Goal: Task Accomplishment & Management: Complete application form

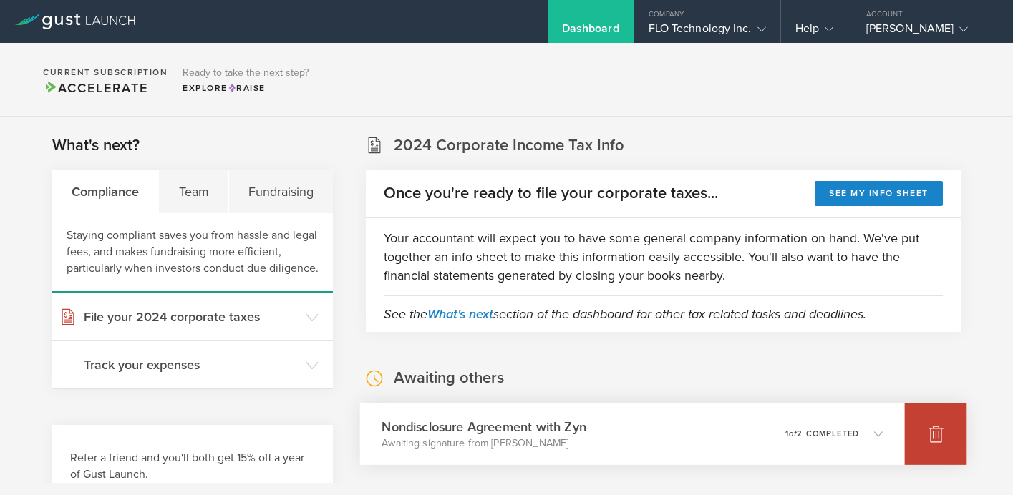
click at [936, 432] on icon at bounding box center [935, 435] width 15 height 14
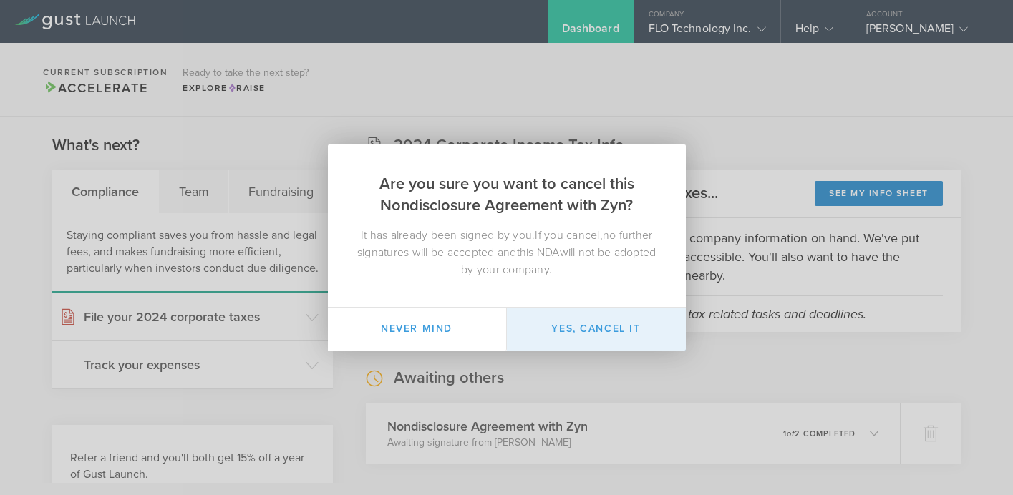
click at [605, 335] on button "Yes, cancel it" at bounding box center [596, 329] width 179 height 43
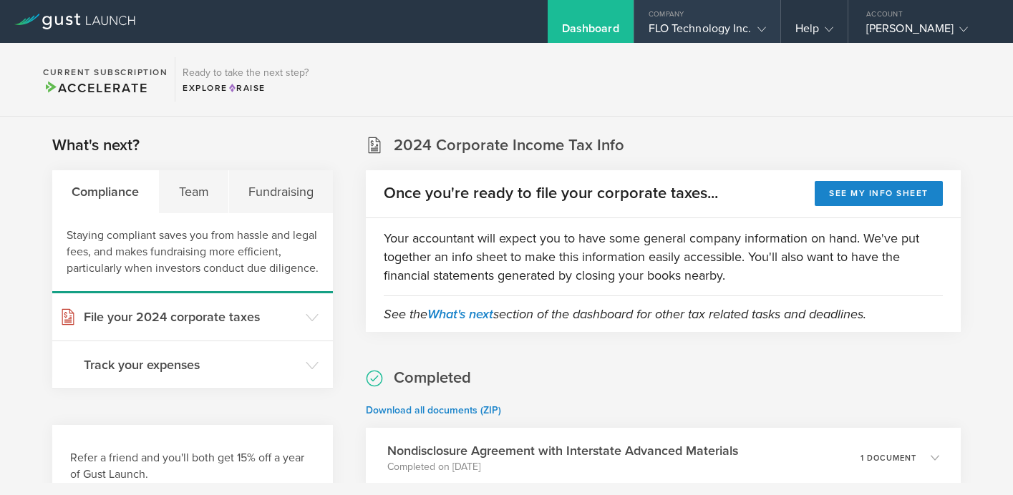
click at [746, 31] on div "FLO Technology Inc." at bounding box center [706, 31] width 117 height 21
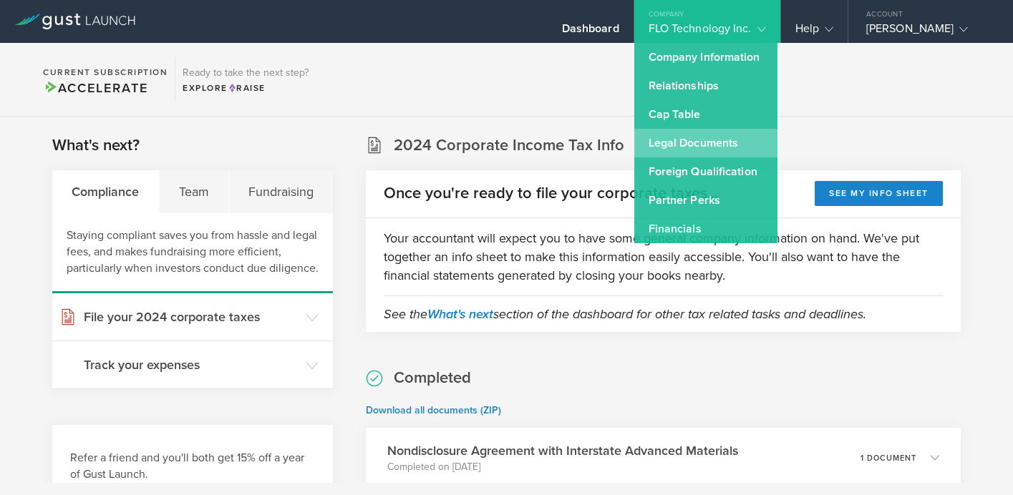
click at [694, 147] on link "Legal Documents" at bounding box center [705, 143] width 143 height 29
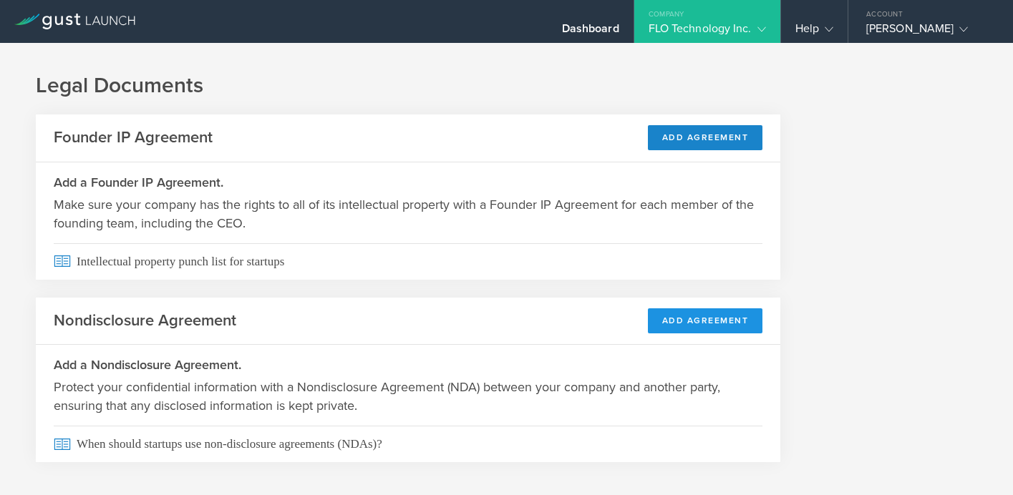
click at [694, 321] on button "Add Agreement" at bounding box center [705, 320] width 115 height 25
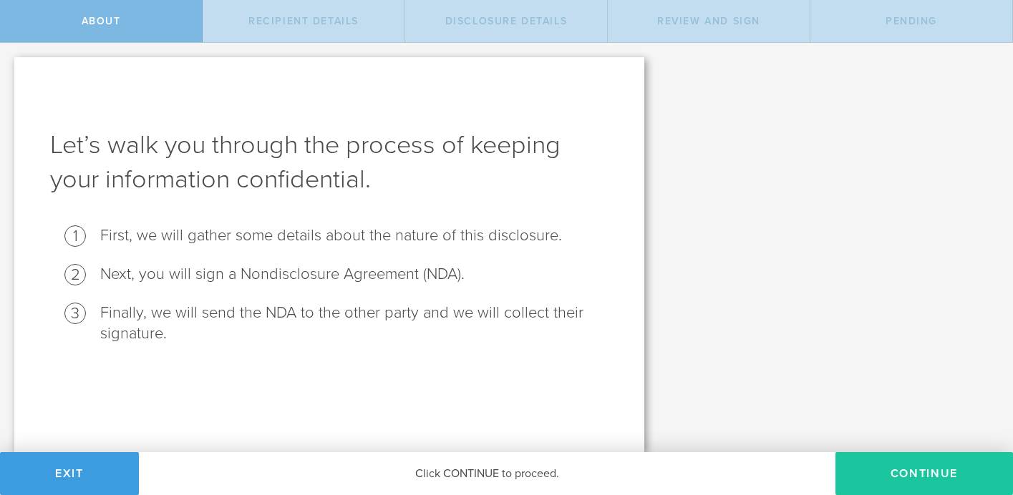
click at [900, 465] on button "Continue" at bounding box center [923, 473] width 177 height 43
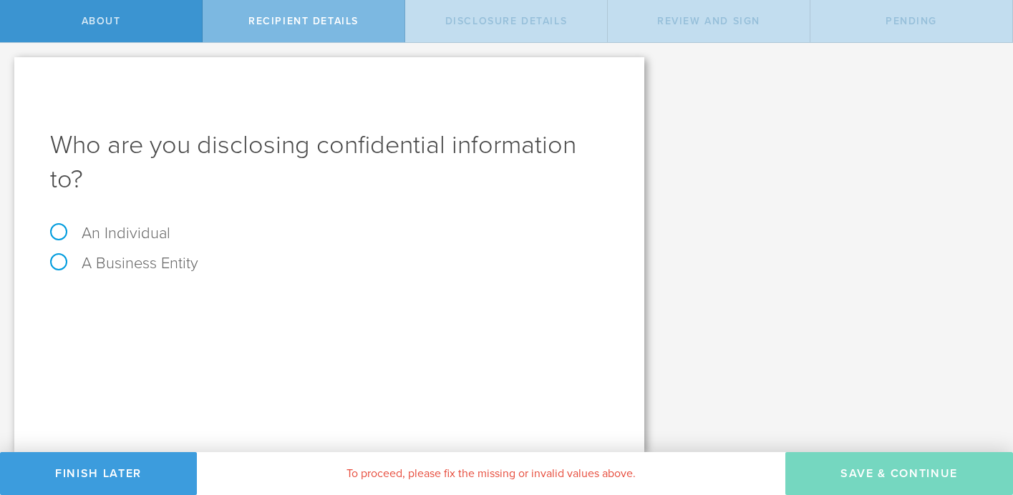
click at [64, 261] on label "A Business Entity" at bounding box center [124, 263] width 148 height 19
click at [9, 66] on input "A Business Entity" at bounding box center [4, 54] width 9 height 23
radio input "true"
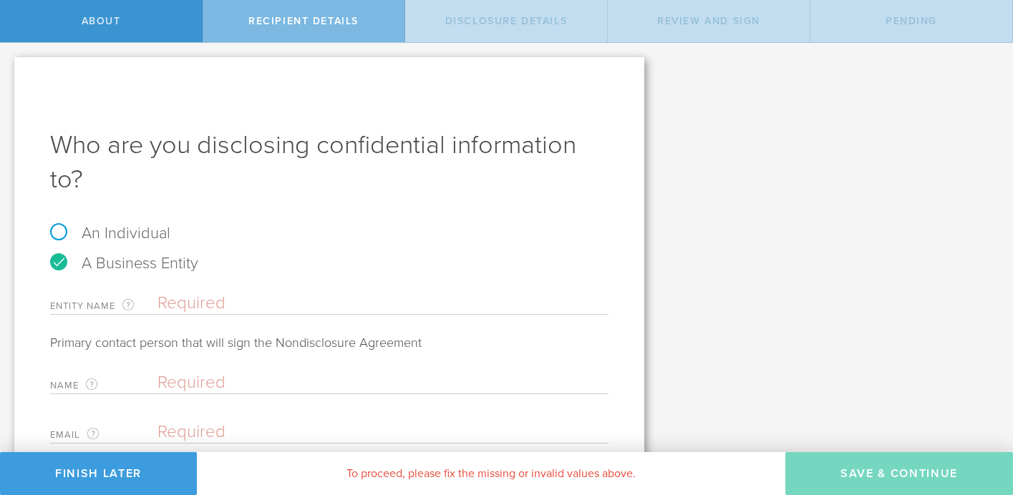
click at [183, 303] on input "text" at bounding box center [382, 303] width 451 height 21
type input "[PERSON_NAME] Fabrication"
click at [203, 376] on input "text" at bounding box center [379, 382] width 444 height 21
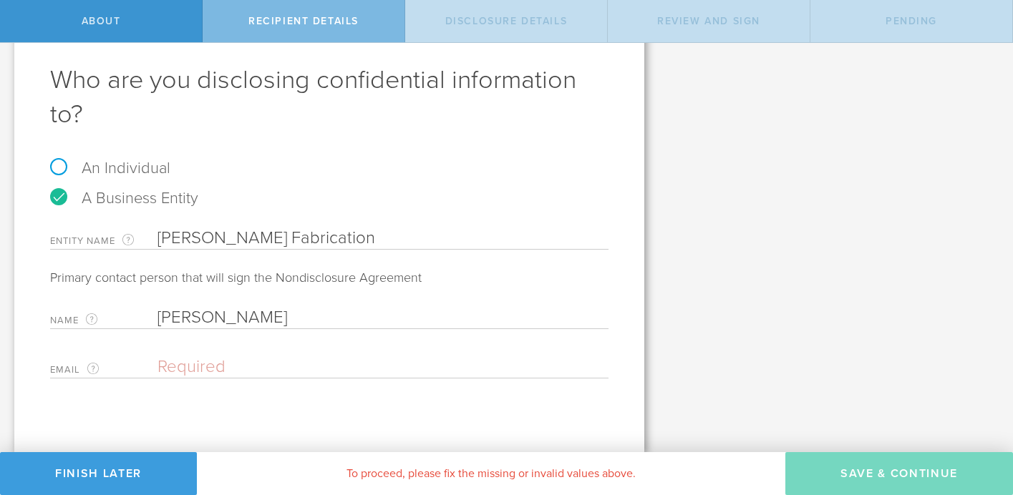
type input "[PERSON_NAME]"
click at [199, 371] on input "email" at bounding box center [379, 366] width 444 height 21
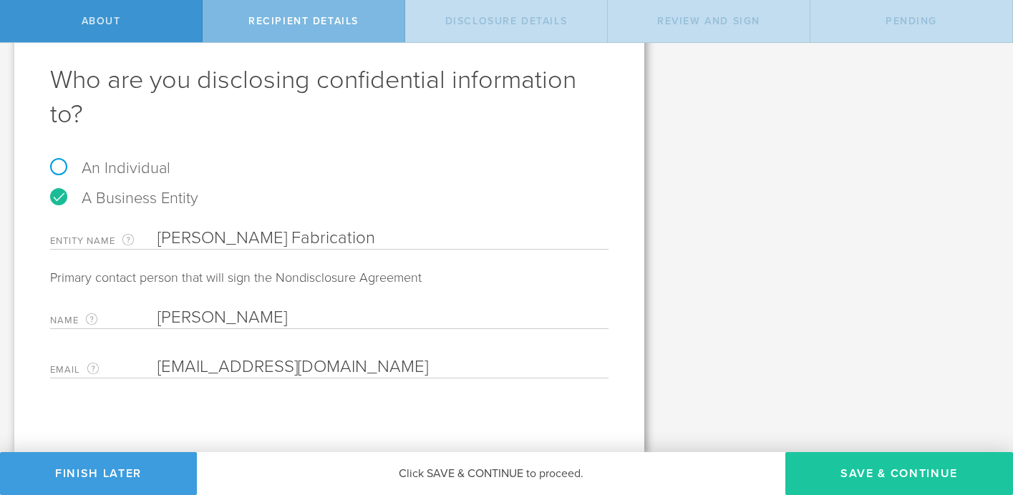
type input "[EMAIL_ADDRESS][DOMAIN_NAME]"
click at [896, 470] on button "Save & Continue" at bounding box center [899, 473] width 228 height 43
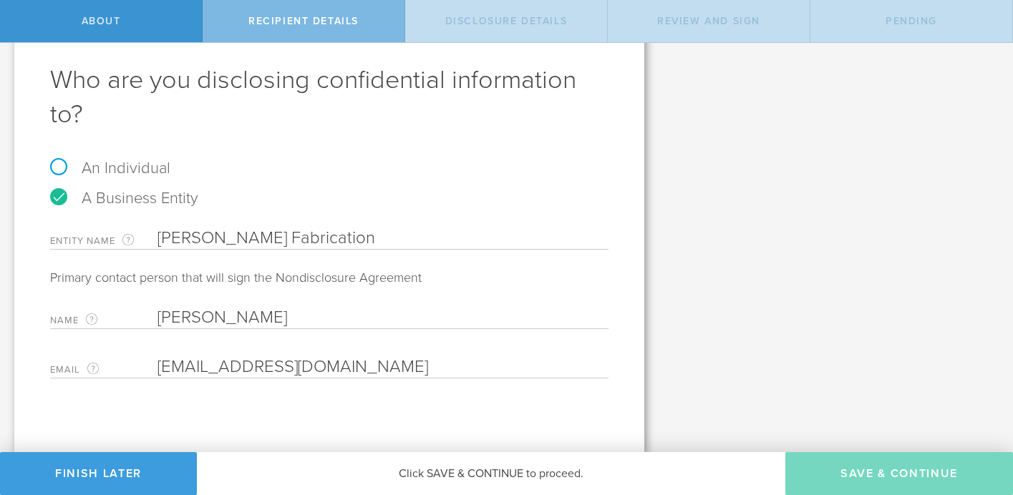
select select "string:5 years"
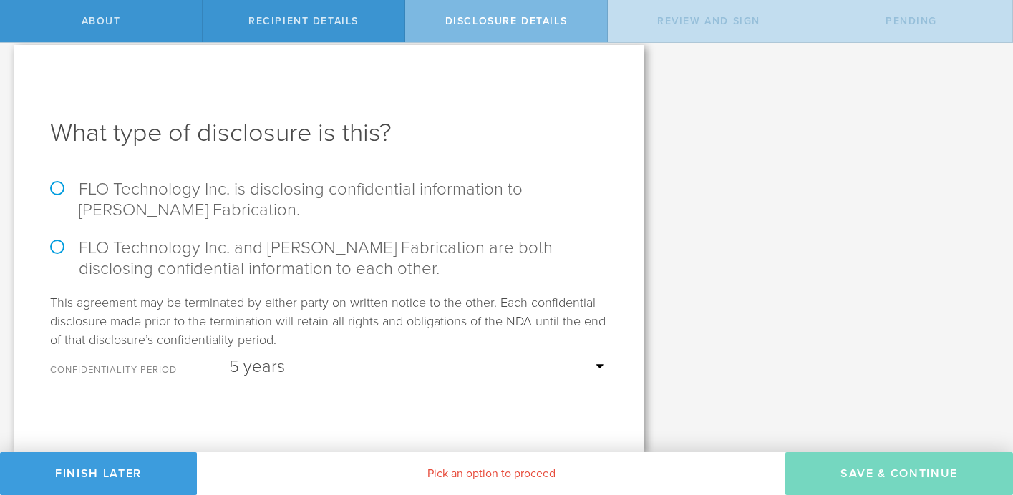
scroll to position [0, 0]
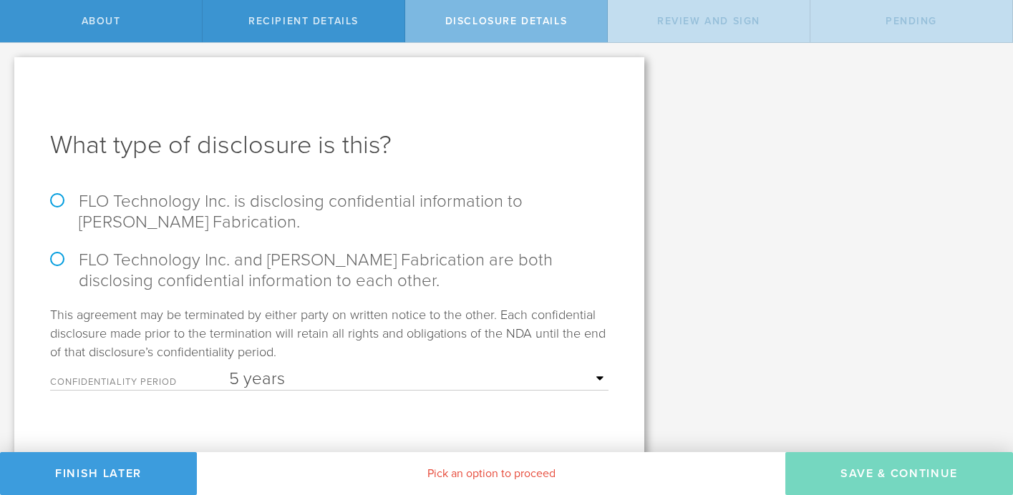
click at [57, 208] on label "FLO Technology Inc. is disclosing confidential information to [PERSON_NAME] Fab…" at bounding box center [329, 212] width 558 height 42
click at [9, 73] on input "FLO Technology Inc. is disclosing confidential information to [PERSON_NAME] Fab…" at bounding box center [4, 58] width 9 height 30
radio input "true"
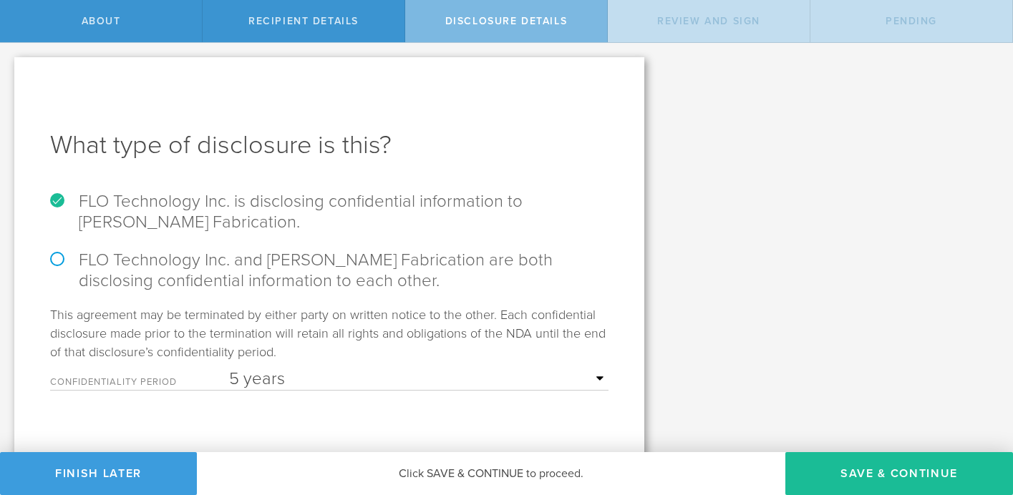
click at [47, 253] on div "What type of disclosure is this? FLO Technology Inc. is disclosing confidential…" at bounding box center [329, 260] width 630 height 407
click at [60, 261] on label "FLO Technology Inc. and [PERSON_NAME] Fabrication are both disclosing confident…" at bounding box center [329, 271] width 558 height 42
click at [9, 73] on input "FLO Technology Inc. and [PERSON_NAME] Fabrication are both disclosing confident…" at bounding box center [4, 58] width 9 height 30
radio input "true"
click at [52, 210] on label "FLO Technology Inc. is disclosing confidential information to [PERSON_NAME] Fab…" at bounding box center [329, 212] width 558 height 42
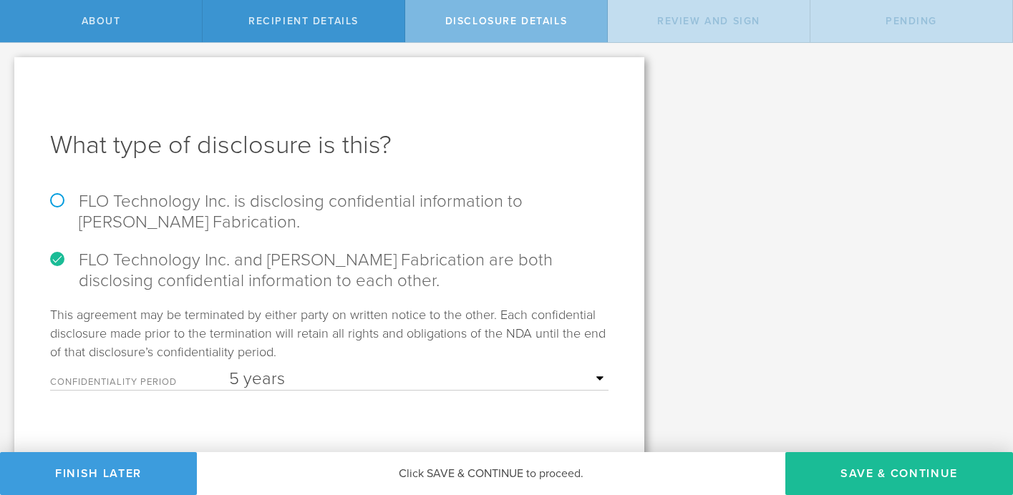
click at [9, 73] on input "FLO Technology Inc. is disclosing confidential information to [PERSON_NAME] Fab…" at bounding box center [4, 58] width 9 height 30
radio input "true"
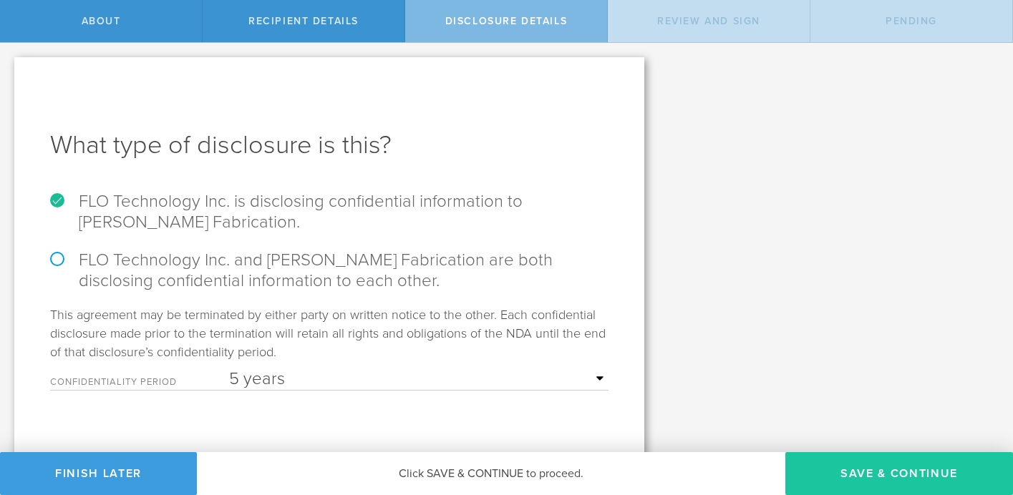
click at [872, 469] on button "Save & Continue" at bounding box center [899, 473] width 228 height 43
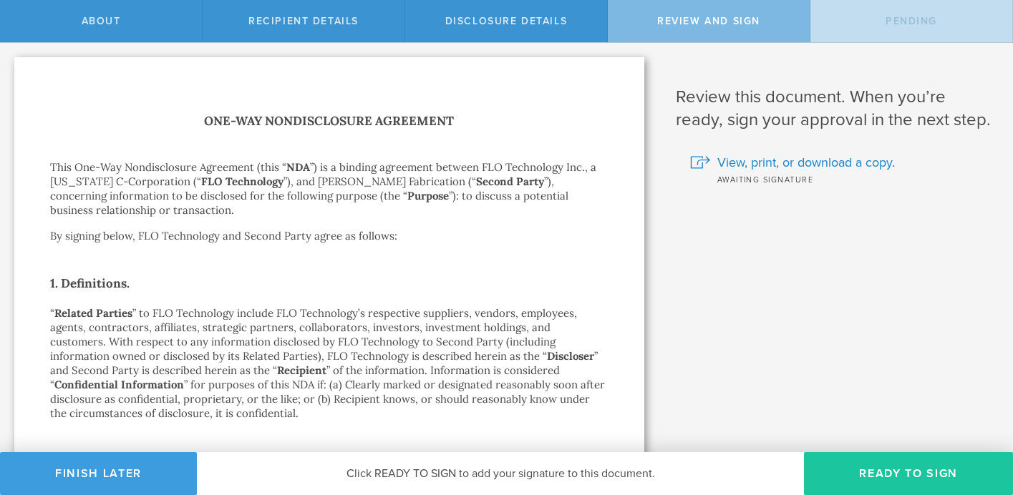
click at [872, 465] on button "Ready to Sign" at bounding box center [908, 473] width 209 height 43
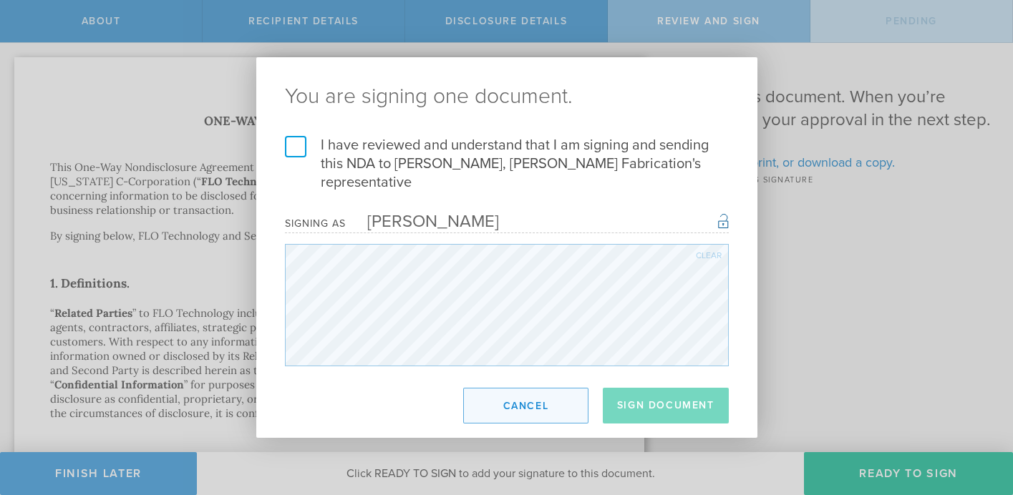
click at [555, 403] on button "Cancel" at bounding box center [525, 406] width 125 height 36
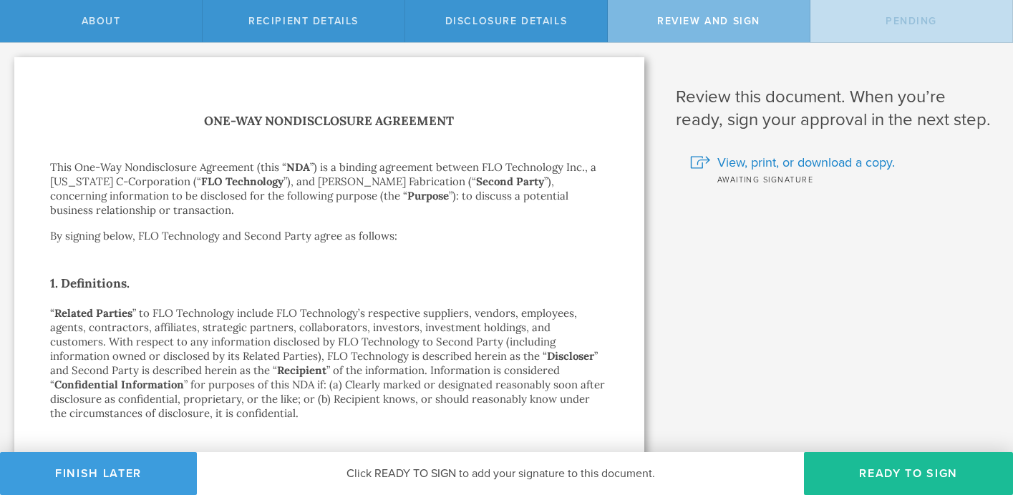
click at [734, 26] on span "Review and sign" at bounding box center [708, 21] width 103 height 12
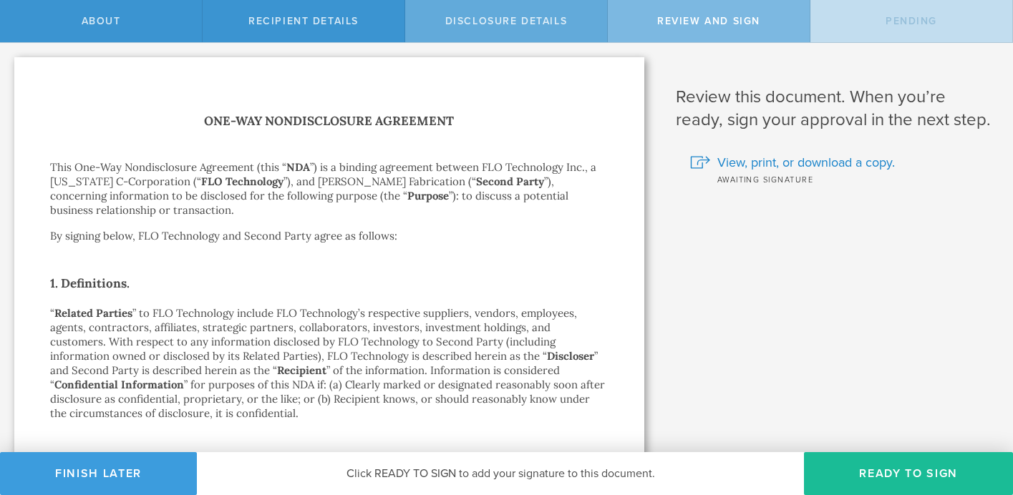
click at [563, 26] on span "Disclosure details" at bounding box center [506, 21] width 122 height 12
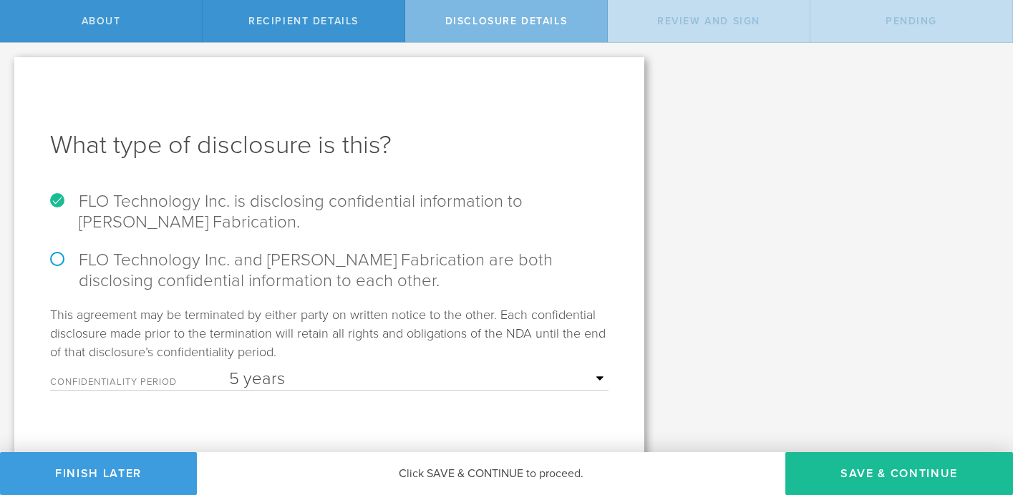
click at [51, 251] on label "FLO Technology Inc. and [PERSON_NAME] Fabrication are both disclosing confident…" at bounding box center [329, 271] width 558 height 42
click at [9, 73] on input "FLO Technology Inc. and [PERSON_NAME] Fabrication are both disclosing confident…" at bounding box center [4, 58] width 9 height 30
radio input "true"
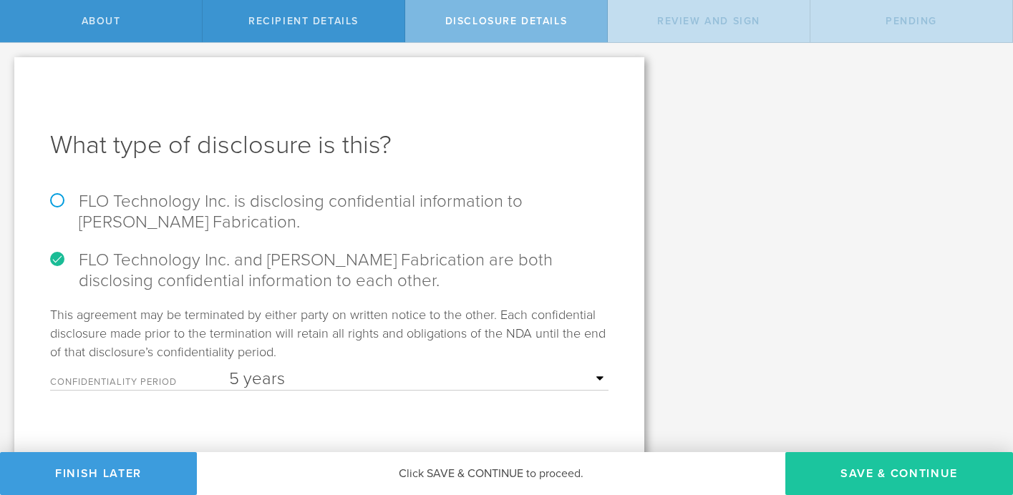
click at [892, 477] on button "Save & Continue" at bounding box center [899, 473] width 228 height 43
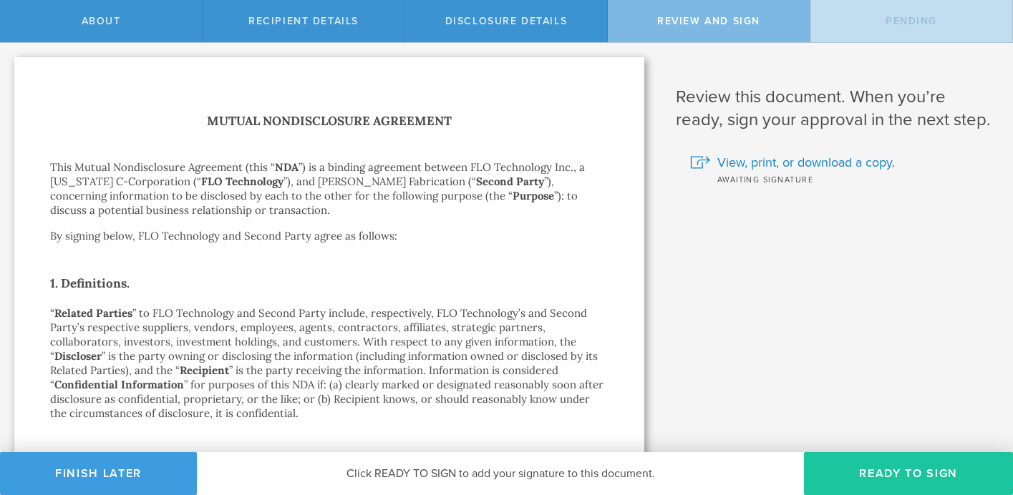
click at [900, 462] on button "Ready to Sign" at bounding box center [908, 473] width 209 height 43
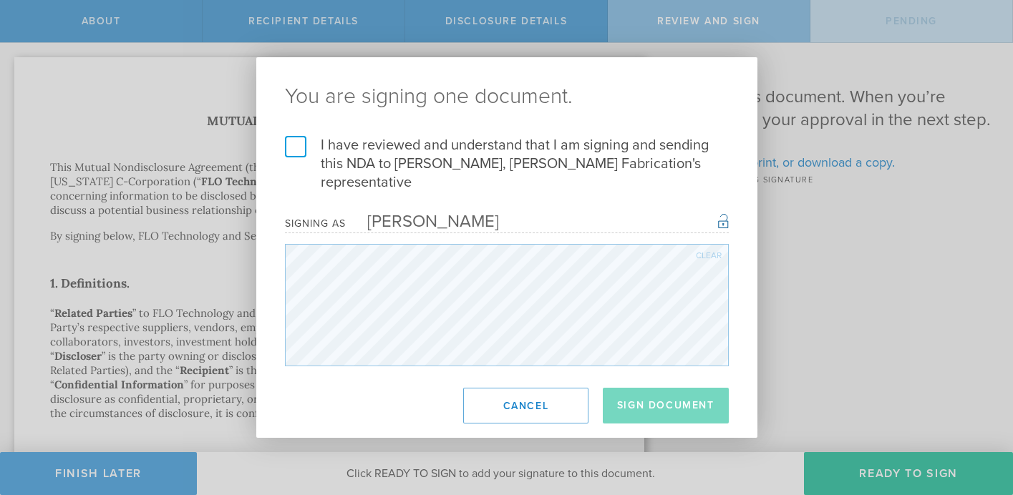
click at [292, 152] on label "I have reviewed and understand that I am signing and sending this NDA to [PERSO…" at bounding box center [507, 164] width 444 height 56
click at [0, 0] on input "I have reviewed and understand that I am signing and sending this NDA to [PERSO…" at bounding box center [0, 0] width 0 height 0
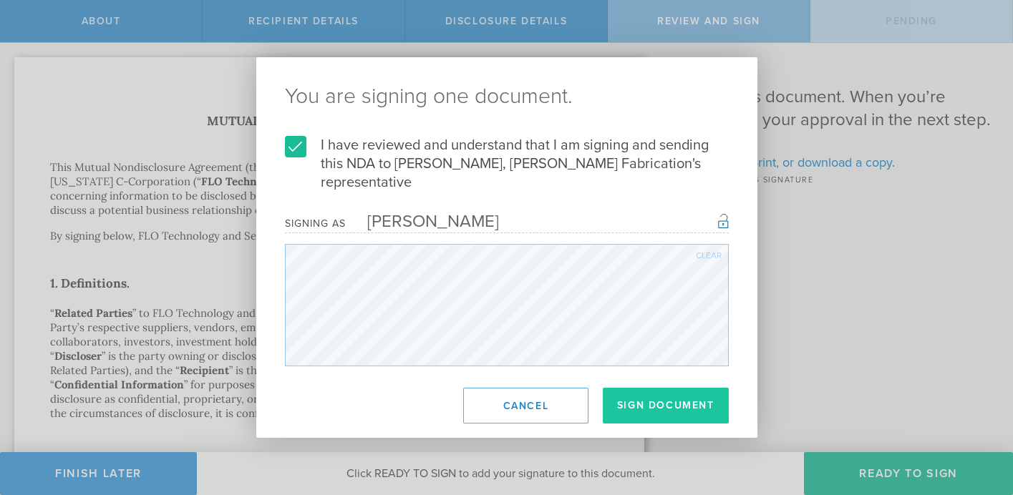
click at [681, 398] on button "Sign Document" at bounding box center [666, 406] width 126 height 36
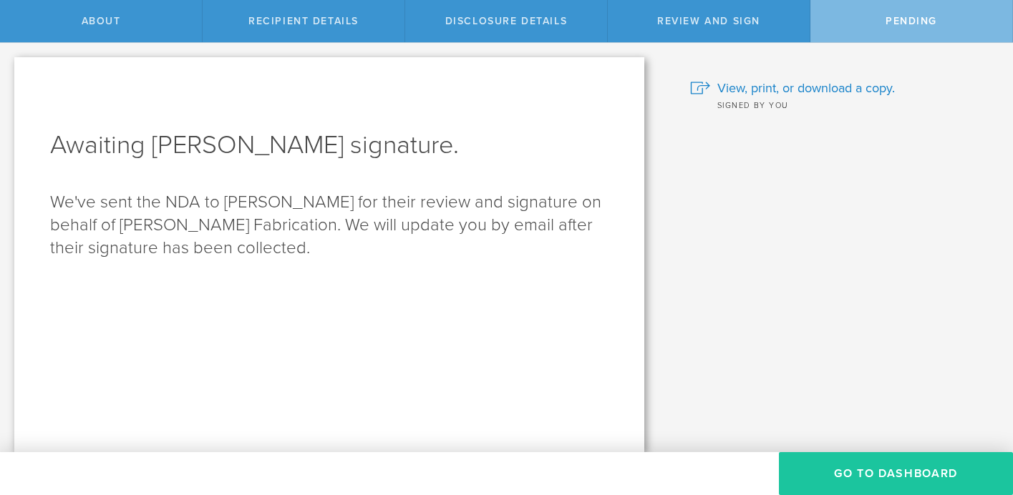
click at [890, 472] on button "Go to dashboard" at bounding box center [896, 473] width 234 height 43
